Goal: Register for event/course

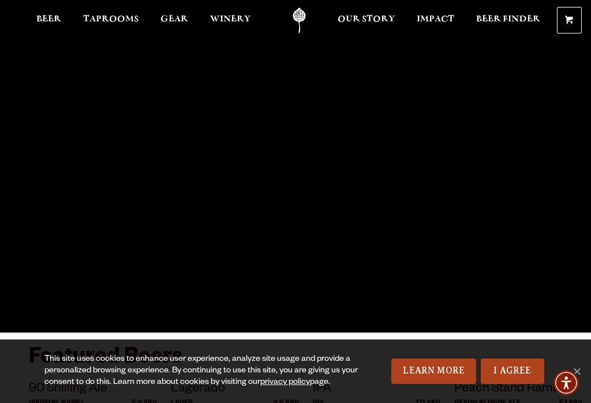
click at [119, 21] on span "Taprooms" at bounding box center [110, 18] width 55 height 9
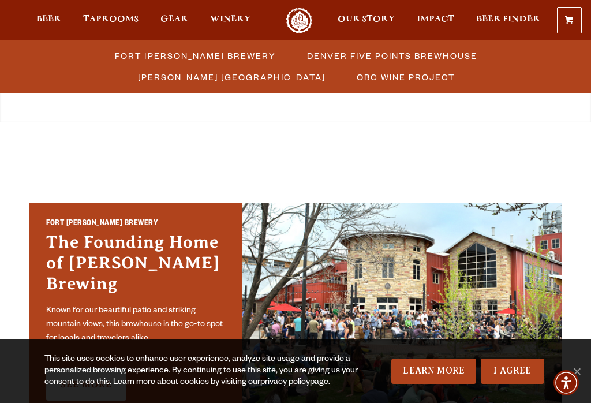
scroll to position [257, 0]
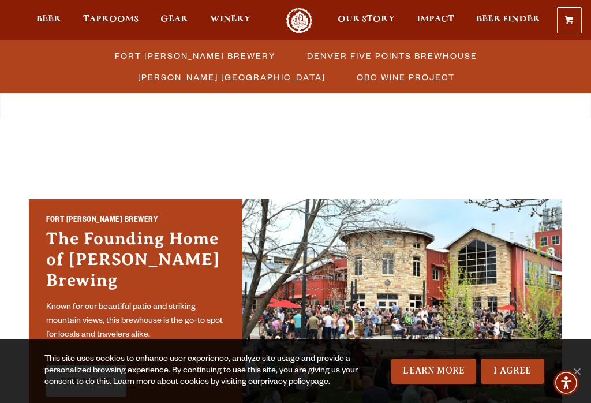
click at [93, 365] on link "See More" at bounding box center [86, 381] width 80 height 32
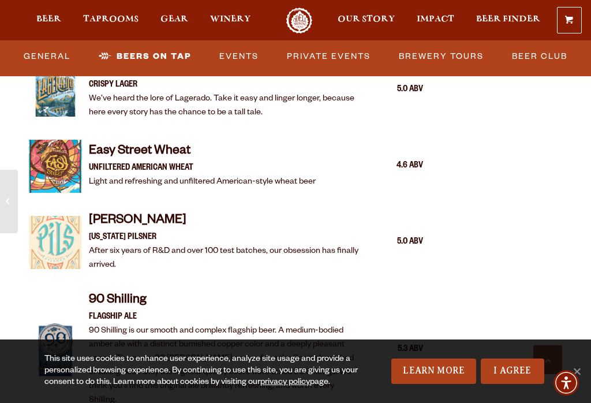
scroll to position [1282, 0]
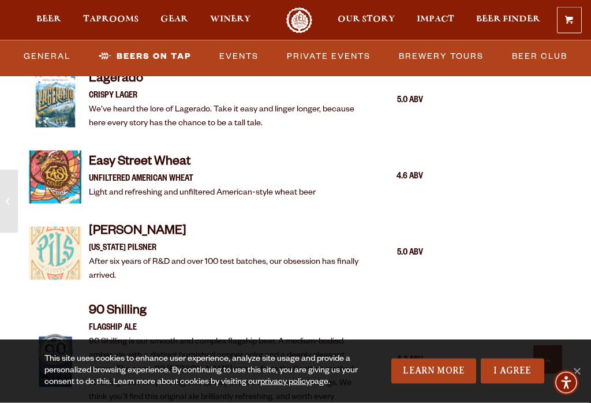
click at [236, 57] on link "Events" at bounding box center [239, 56] width 48 height 27
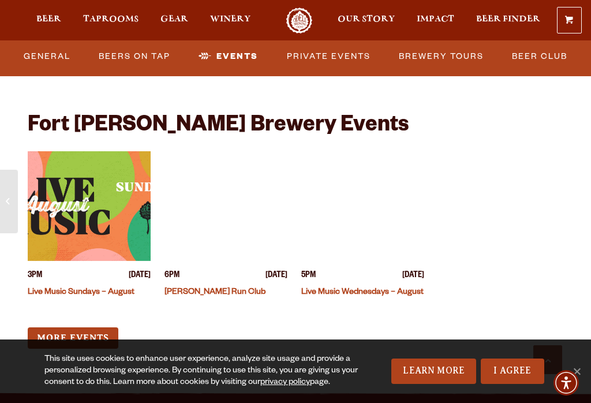
scroll to position [4842, 0]
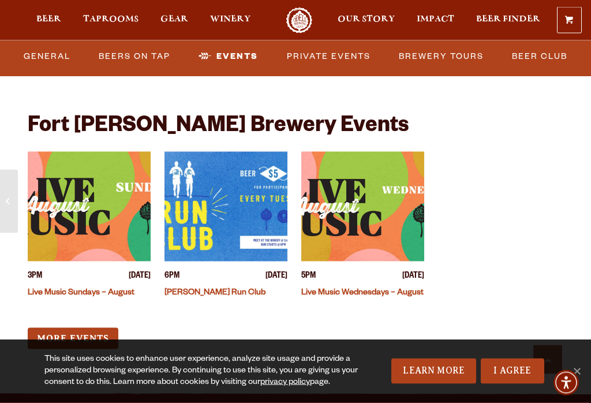
click at [77, 154] on img "View event details" at bounding box center [89, 207] width 123 height 110
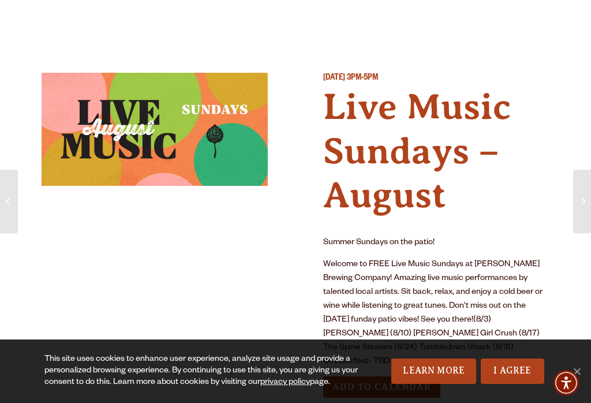
scroll to position [5, 0]
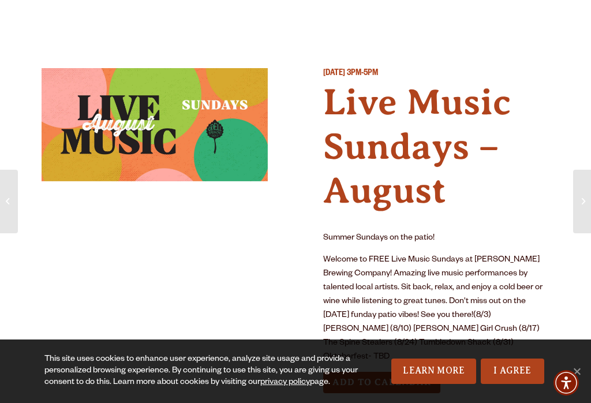
click at [375, 328] on p "Welcome to FREE Live Music Sundays at [PERSON_NAME] Brewing Company! Amazing li…" at bounding box center [436, 308] width 226 height 111
